Goal: Find specific page/section: Find specific page/section

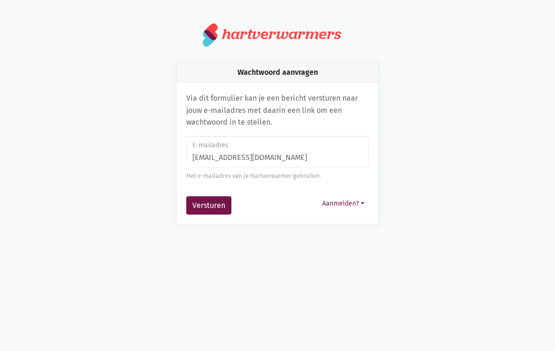
click at [215, 206] on button "Versturen" at bounding box center [208, 205] width 45 height 19
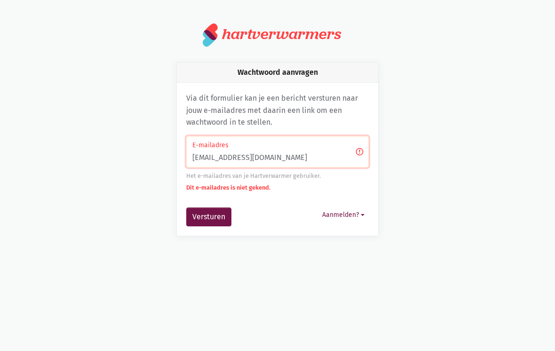
click at [353, 216] on button "Aanmelden?" at bounding box center [343, 214] width 51 height 15
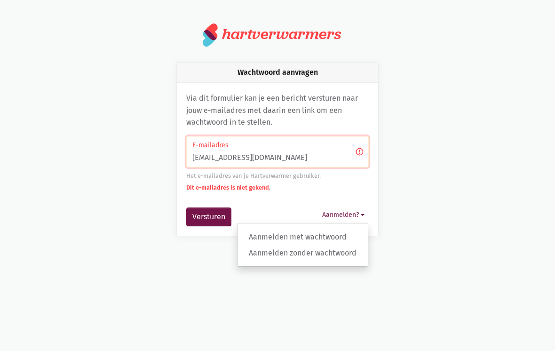
click at [320, 233] on link "Aanmelden met wachtwoord" at bounding box center [302, 237] width 130 height 16
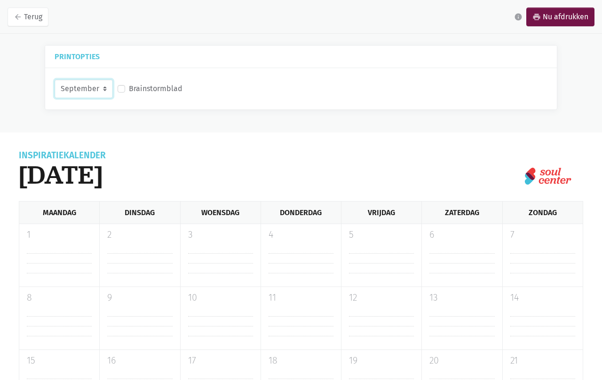
click at [93, 92] on select "September Oktober November December" at bounding box center [84, 88] width 58 height 19
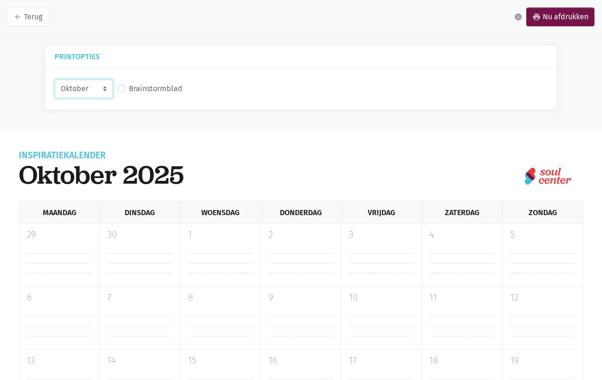
click at [78, 89] on select "September Oktober November December" at bounding box center [84, 88] width 58 height 19
select select "11-2025"
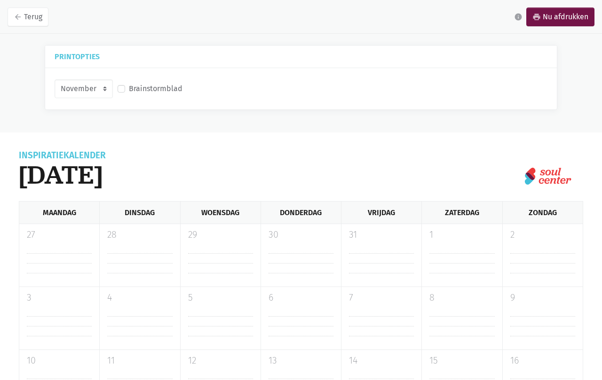
click at [17, 17] on icon "arrow_back" at bounding box center [18, 17] width 8 height 8
